Goal: Task Accomplishment & Management: Manage account settings

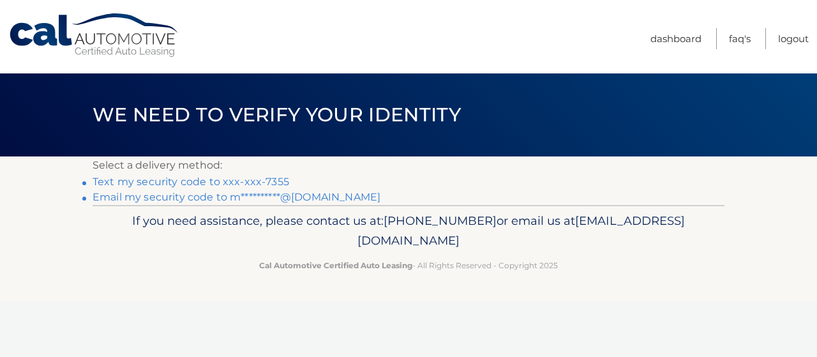
click at [254, 180] on link "Text my security code to xxx-xxx-7355" at bounding box center [191, 181] width 197 height 12
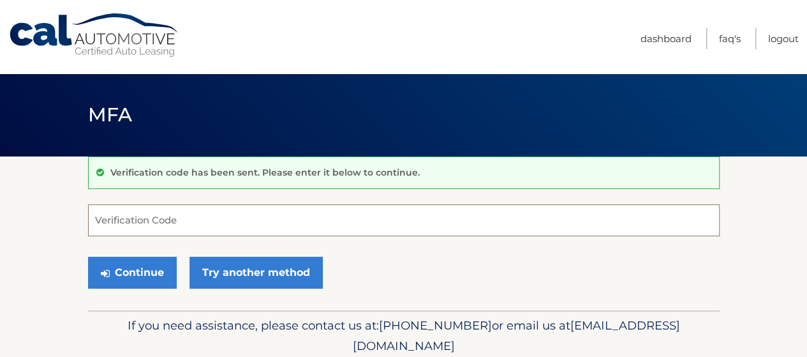
click at [211, 218] on input "Verification Code" at bounding box center [404, 220] width 632 height 32
type input "903651"
click at [88, 257] on button "Continue" at bounding box center [132, 273] width 89 height 32
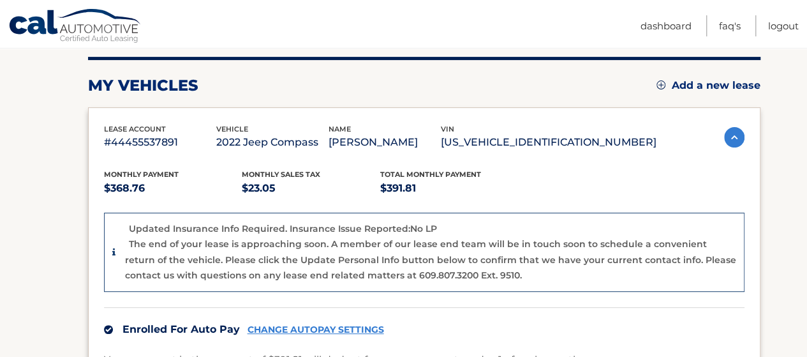
scroll to position [158, 0]
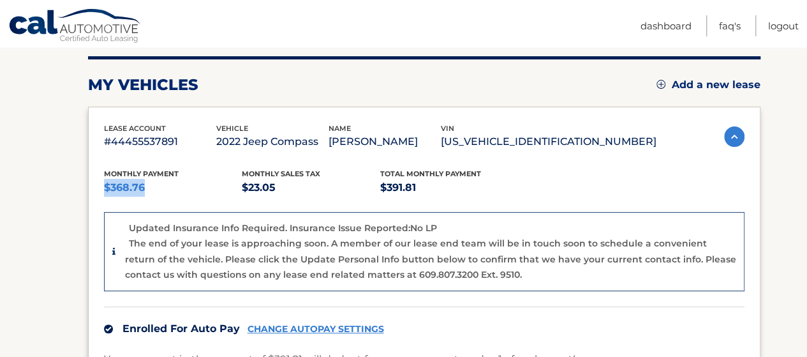
drag, startPoint x: 148, startPoint y: 187, endPoint x: 97, endPoint y: 191, distance: 51.2
click at [97, 191] on div "lease account #44455537891 vehicle 2022 Jeep Compass name [PERSON_NAME] vin [US…" at bounding box center [424, 317] width 673 height 421
click at [424, 182] on p "$391.81" at bounding box center [449, 188] width 138 height 18
drag, startPoint x: 420, startPoint y: 184, endPoint x: 379, endPoint y: 191, distance: 41.4
click at [380, 191] on p "$391.81" at bounding box center [449, 188] width 138 height 18
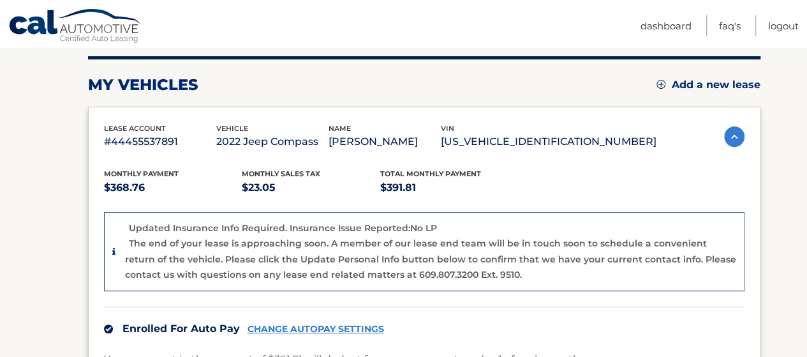
click at [343, 174] on div "Monthly sales Tax $23.05" at bounding box center [311, 182] width 138 height 29
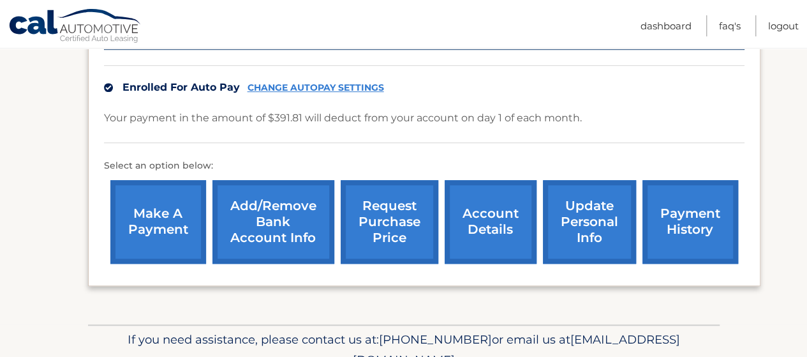
scroll to position [399, 0]
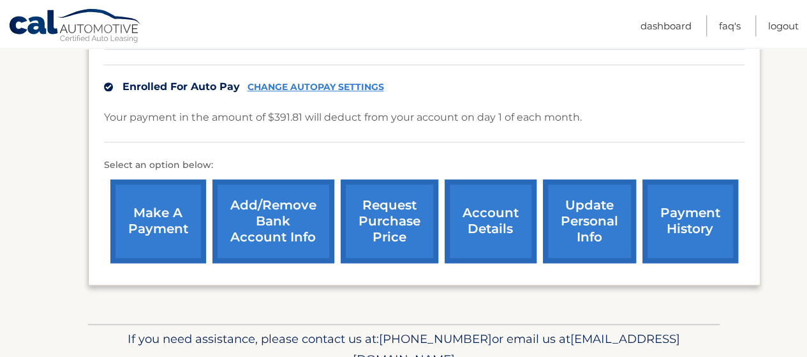
click at [491, 227] on link "account details" at bounding box center [491, 221] width 92 height 84
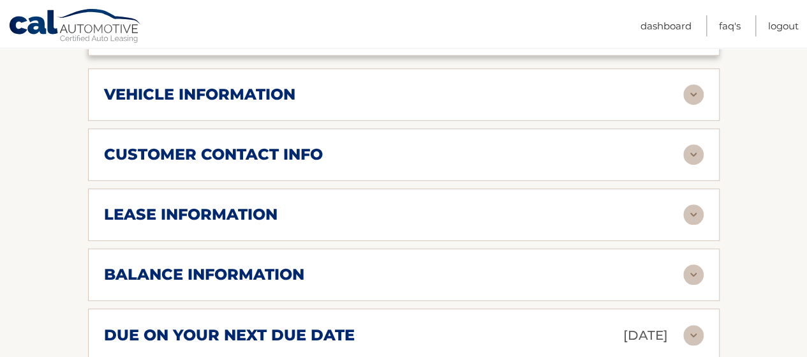
scroll to position [570, 0]
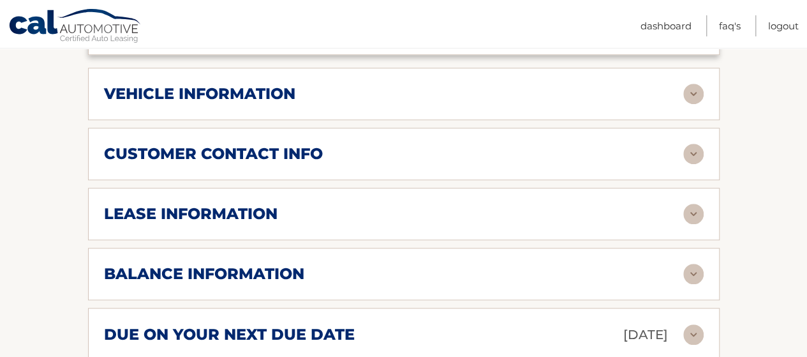
click at [472, 264] on div "balance information" at bounding box center [393, 273] width 579 height 19
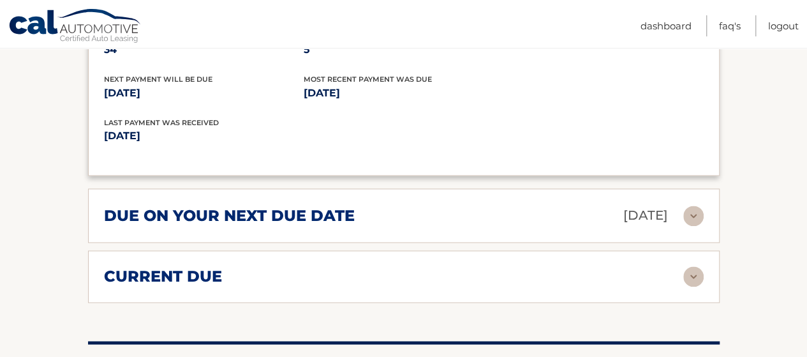
scroll to position [844, 0]
click at [472, 266] on div "current due" at bounding box center [393, 275] width 579 height 19
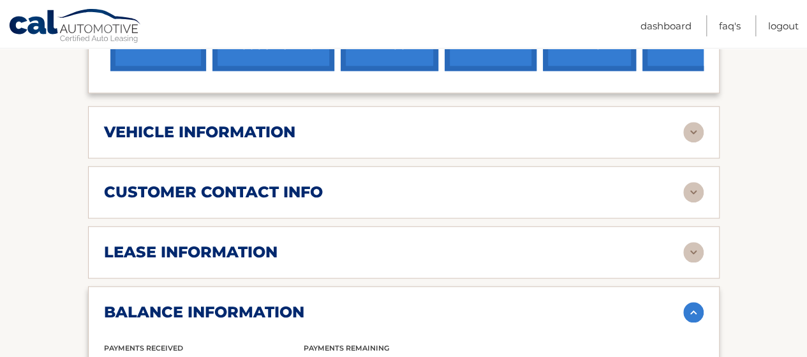
scroll to position [523, 0]
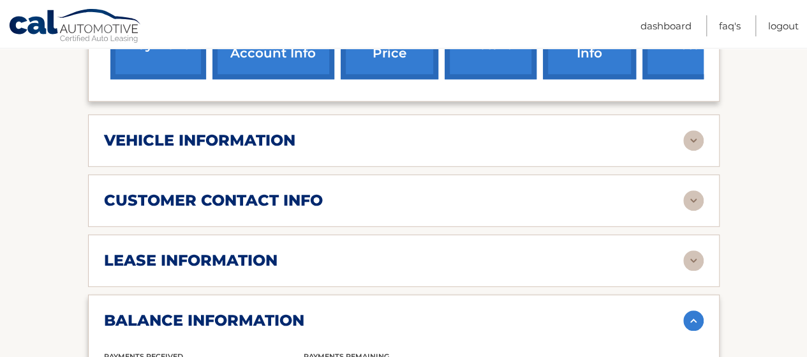
click at [412, 193] on div "customer contact info full name MAX GRUNDY street address 418 GLEN RD city WEST…" at bounding box center [404, 200] width 632 height 52
click at [477, 191] on div "customer contact info" at bounding box center [393, 200] width 579 height 19
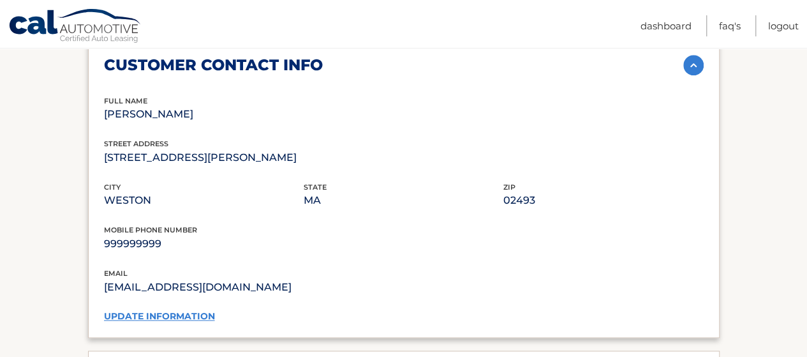
scroll to position [660, 0]
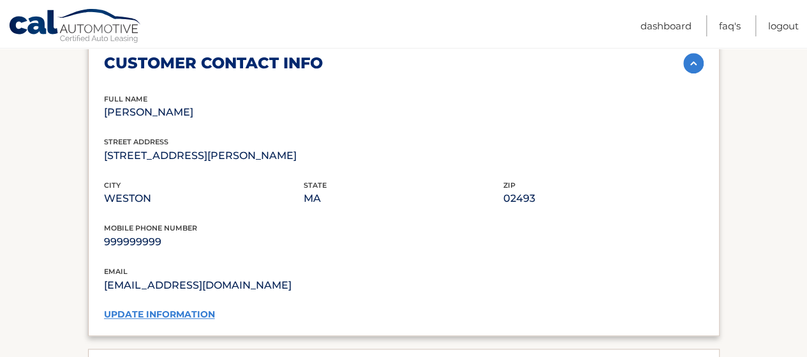
click at [161, 308] on link "update information" at bounding box center [159, 313] width 111 height 11
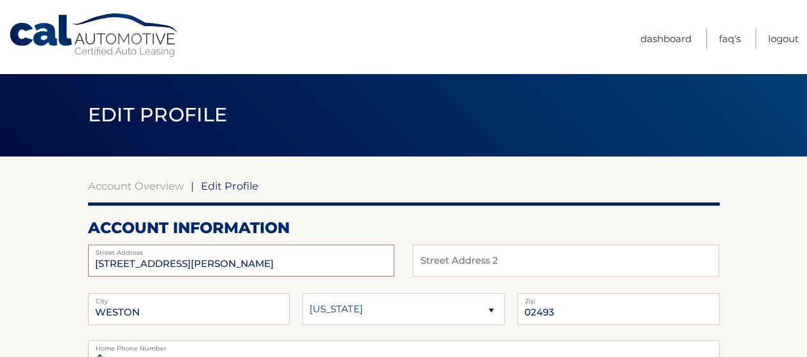
click at [195, 265] on input "[STREET_ADDRESS][PERSON_NAME]" at bounding box center [241, 260] width 306 height 32
click at [195, 265] on input "418 GLEN RD" at bounding box center [241, 260] width 306 height 32
type input "25 Northern Ave"
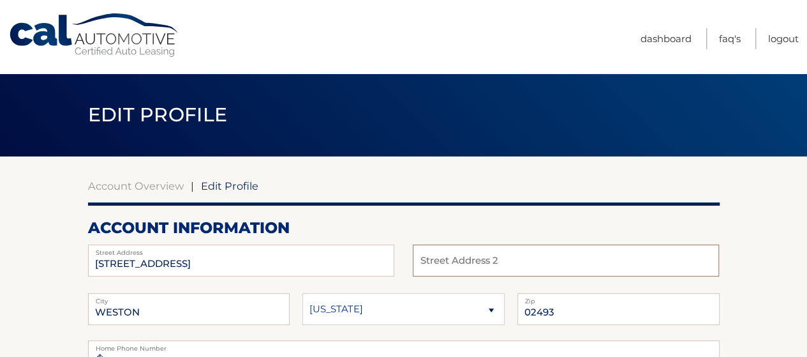
type input "Unit 1318"
click at [465, 269] on input "Unit 1318" at bounding box center [566, 260] width 306 height 32
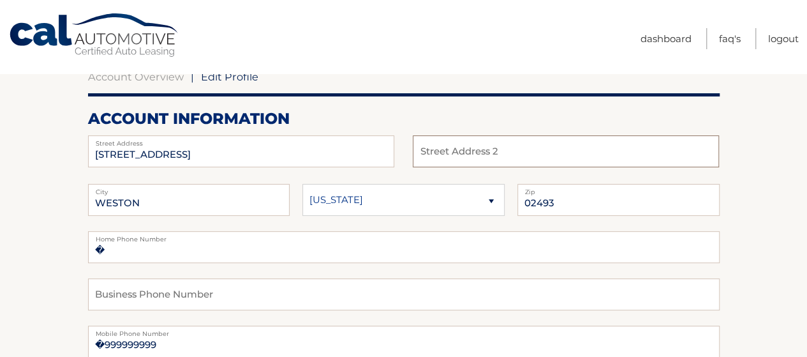
scroll to position [152, 0]
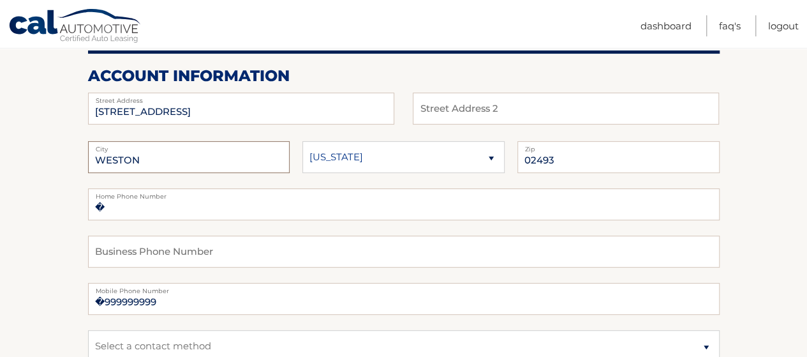
click at [178, 153] on input "WESTON" at bounding box center [189, 157] width 202 height 32
type input "Boston"
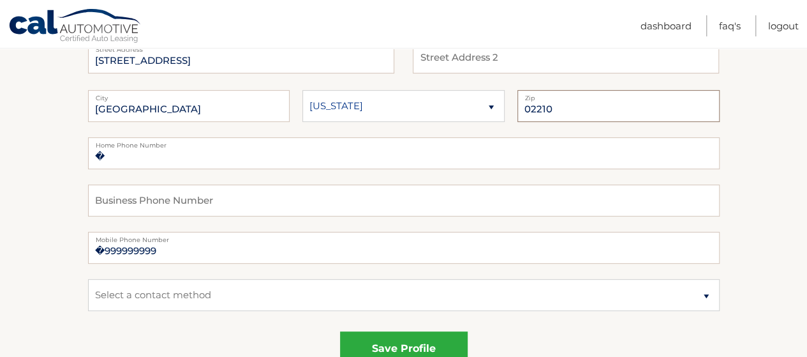
type input "02210"
click at [188, 255] on input "�999999999" at bounding box center [404, 248] width 632 height 32
type input "7818127355"
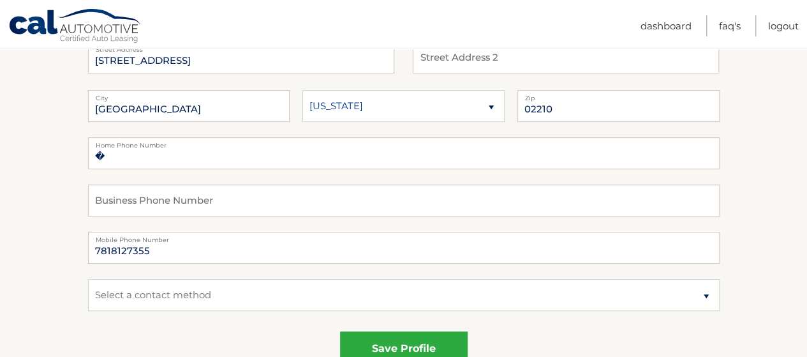
click at [302, 272] on fieldset "� Home Phone Number Business Phone Number 7818127355 Mobile Phone Number Select…" at bounding box center [404, 231] width 632 height 189
click at [281, 292] on select "Select a contact method Mobile Home" at bounding box center [404, 295] width 632 height 32
select select "1"
click at [88, 279] on select "Select a contact method Mobile Home" at bounding box center [404, 295] width 632 height 32
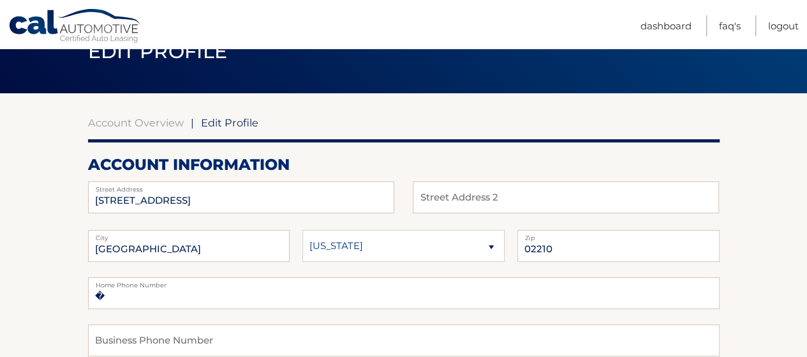
scroll to position [63, 0]
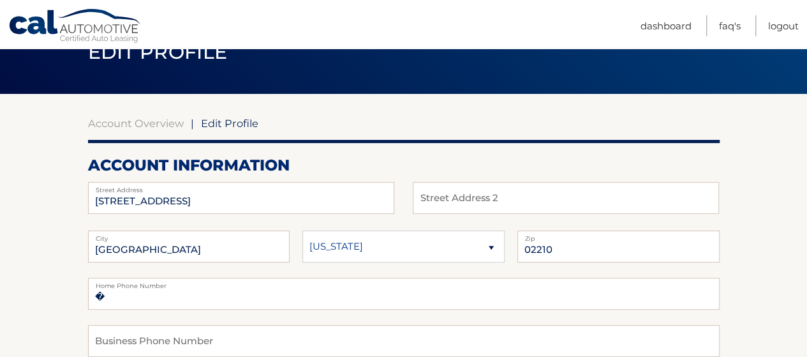
click at [221, 191] on label "Street Address" at bounding box center [241, 187] width 306 height 10
click at [213, 209] on input "25 Northern Ave" at bounding box center [241, 198] width 306 height 32
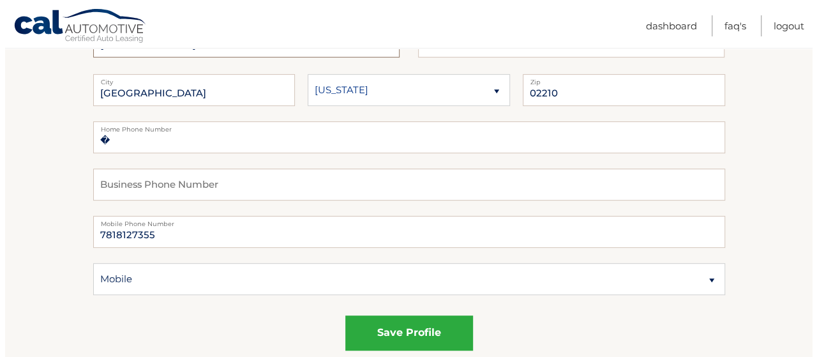
scroll to position [221, 0]
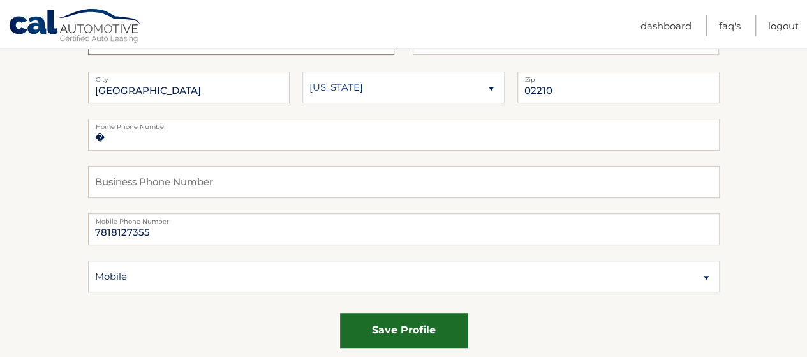
type input "25 Northern Ave Unit 1318"
click at [437, 318] on button "save profile" at bounding box center [404, 330] width 128 height 35
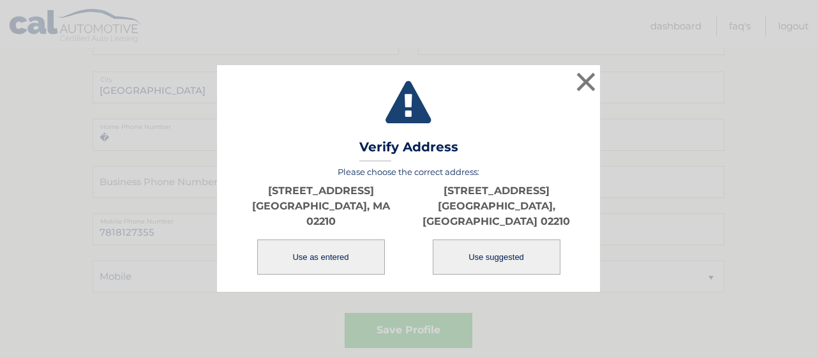
click at [311, 242] on button "Use as entered" at bounding box center [321, 256] width 128 height 35
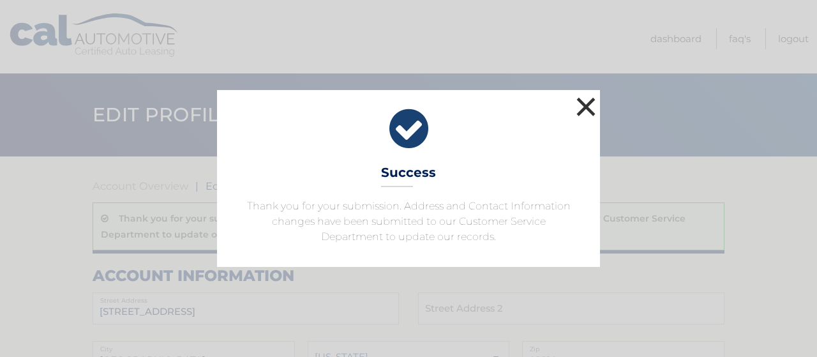
click at [590, 112] on button "×" at bounding box center [586, 107] width 26 height 26
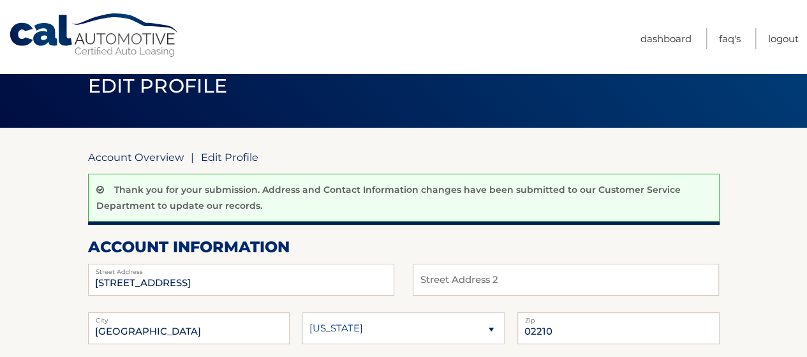
scroll to position [4, 0]
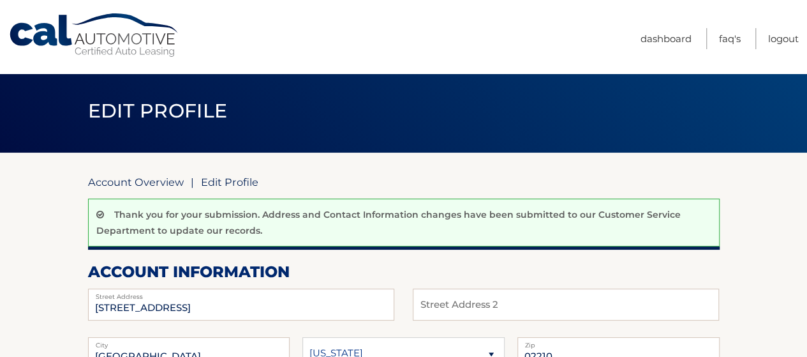
click at [143, 183] on link "Account Overview" at bounding box center [136, 181] width 96 height 13
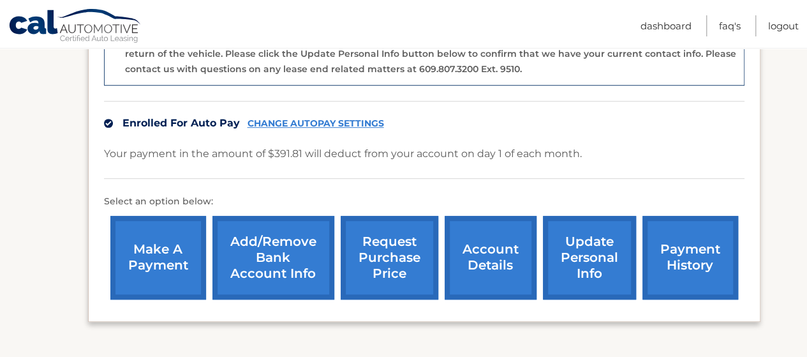
scroll to position [385, 0]
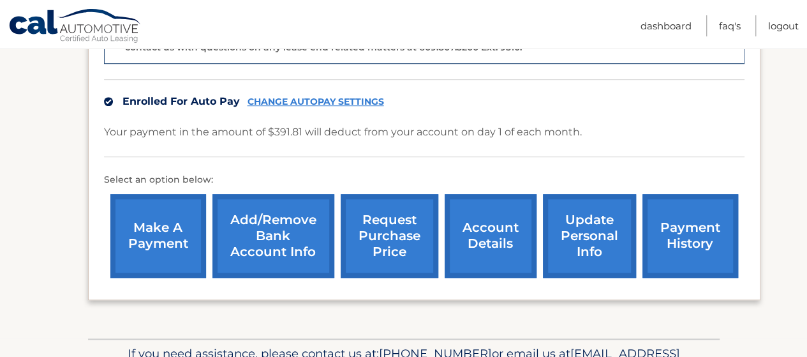
click at [672, 232] on link "payment history" at bounding box center [691, 236] width 96 height 84
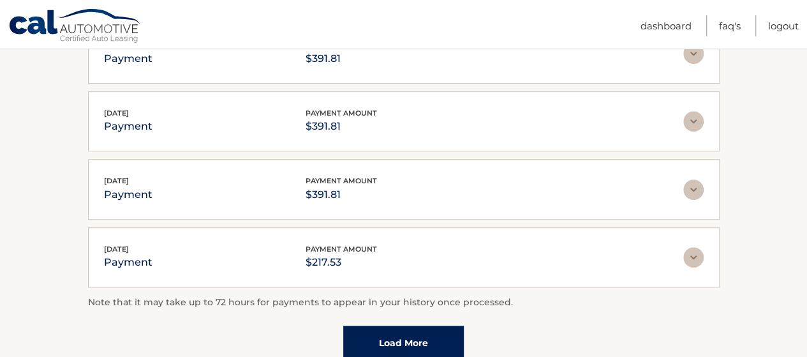
scroll to position [356, 0]
click at [572, 186] on div "[DATE] payment payment amount $391.81" at bounding box center [393, 189] width 579 height 29
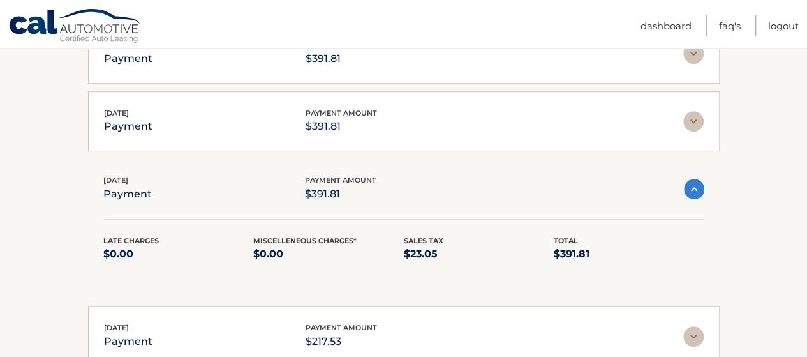
click at [572, 186] on div "Jun 02, 2025 payment payment amount $391.81" at bounding box center [393, 188] width 581 height 29
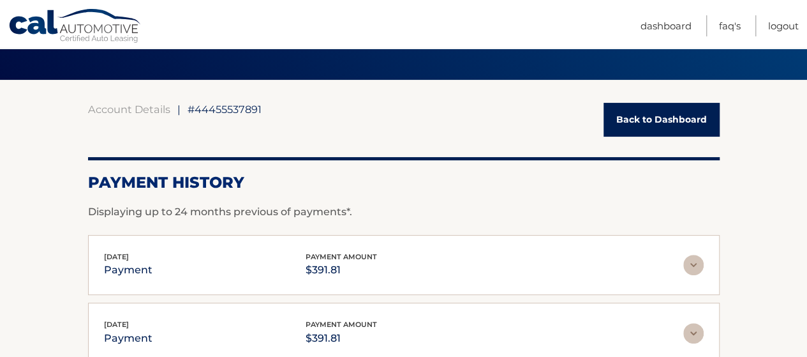
scroll to position [75, 0]
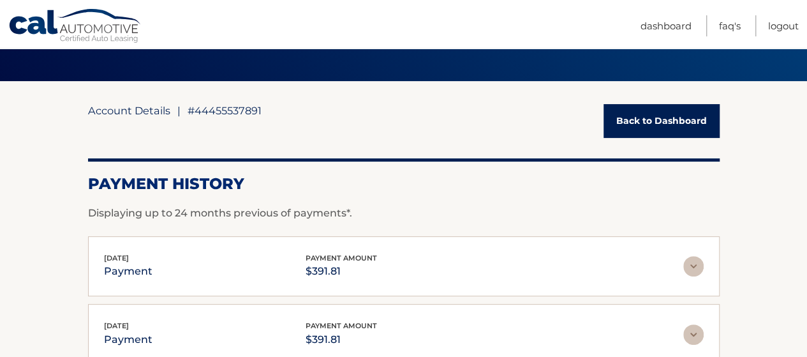
click at [126, 108] on link "Account Details" at bounding box center [129, 110] width 82 height 13
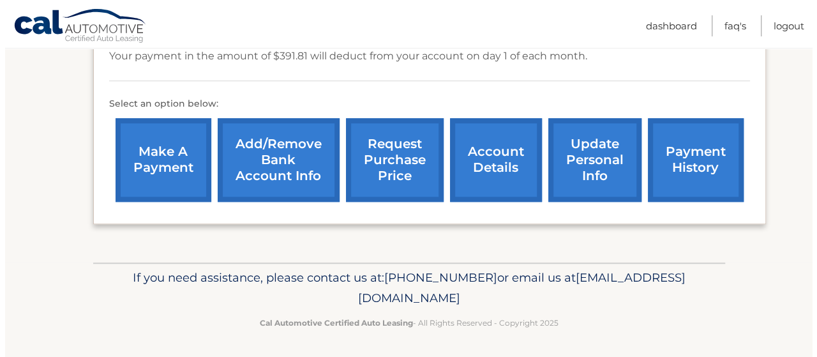
scroll to position [442, 0]
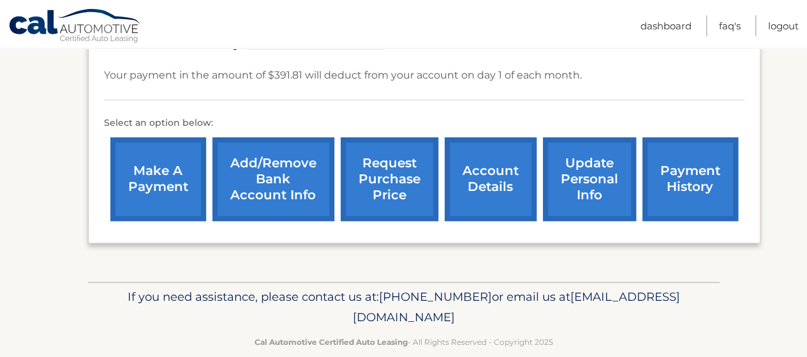
click at [376, 164] on link "request purchase price" at bounding box center [390, 179] width 98 height 84
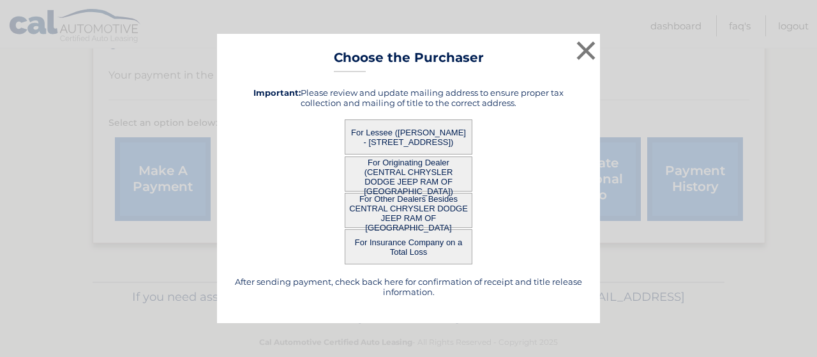
click at [384, 130] on button "For Lessee ([PERSON_NAME] - [STREET_ADDRESS])" at bounding box center [409, 136] width 128 height 35
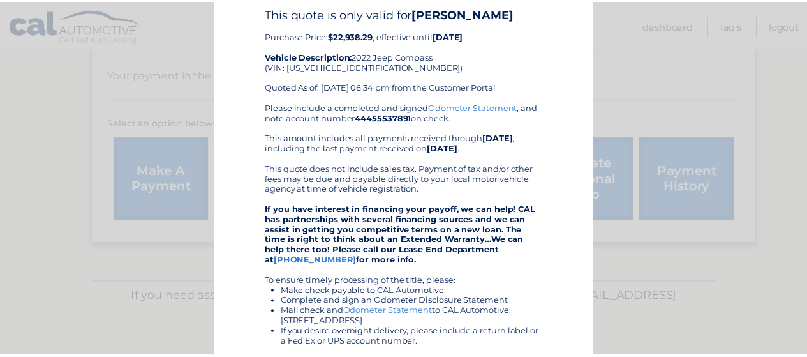
scroll to position [0, 0]
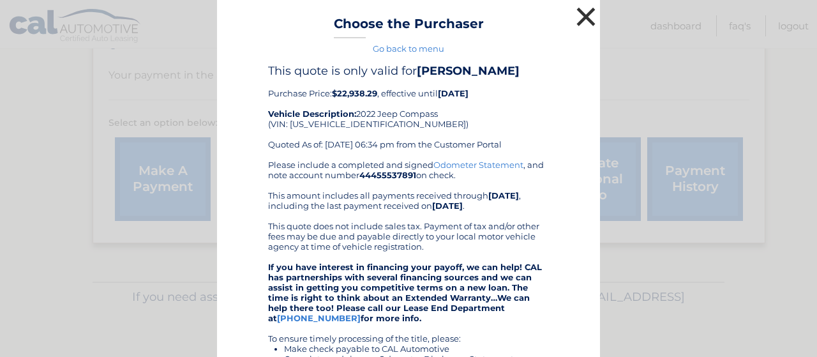
click at [577, 19] on button "×" at bounding box center [586, 17] width 26 height 26
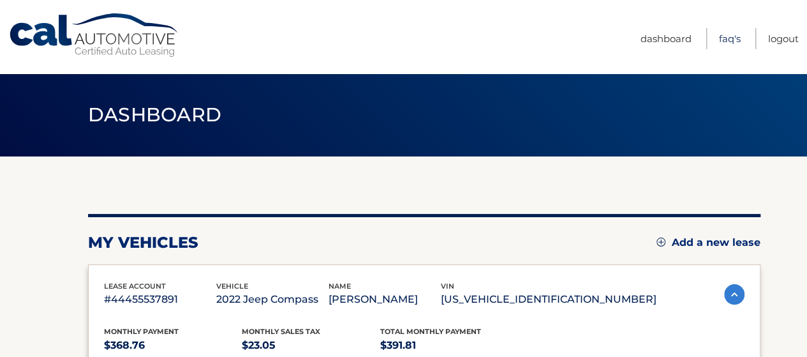
click at [725, 43] on link "FAQ's" at bounding box center [730, 38] width 22 height 21
